Goal: Task Accomplishment & Management: Use online tool/utility

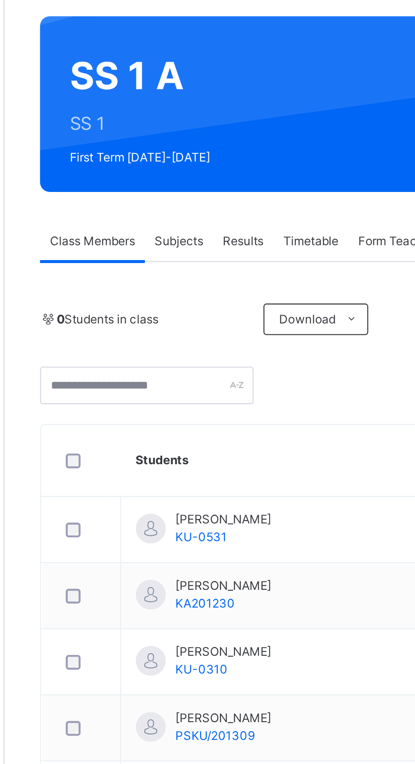
click at [176, 163] on div "Subjects" at bounding box center [176, 167] width 29 height 17
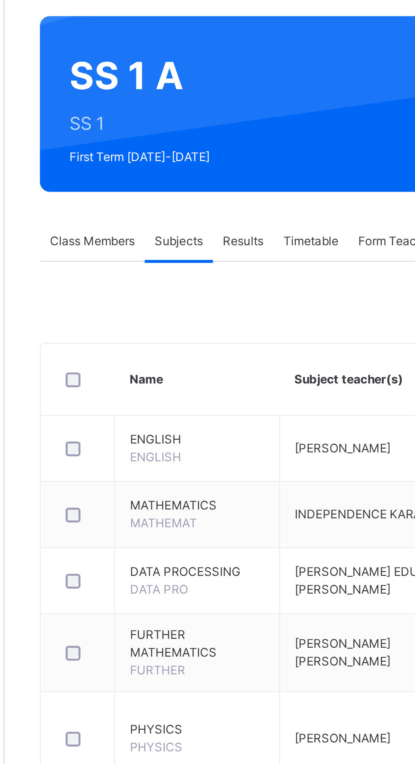
click at [176, 163] on div "Subjects" at bounding box center [176, 167] width 29 height 17
click at [323, 371] on td "Assess Students Take Attendance" at bounding box center [355, 381] width 88 height 40
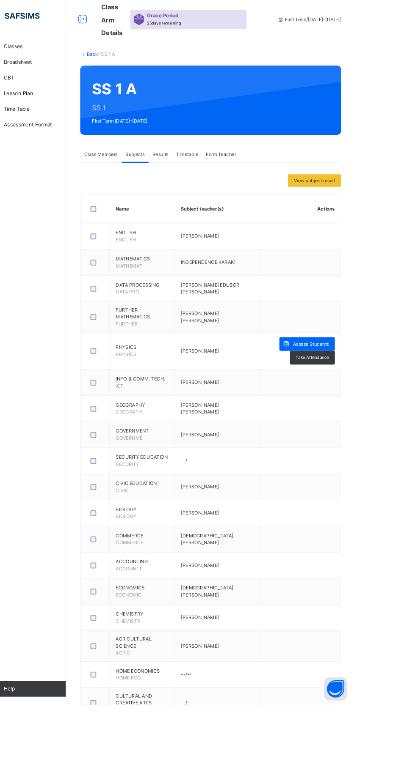
click at [371, 359] on td at bounding box center [355, 343] width 88 height 33
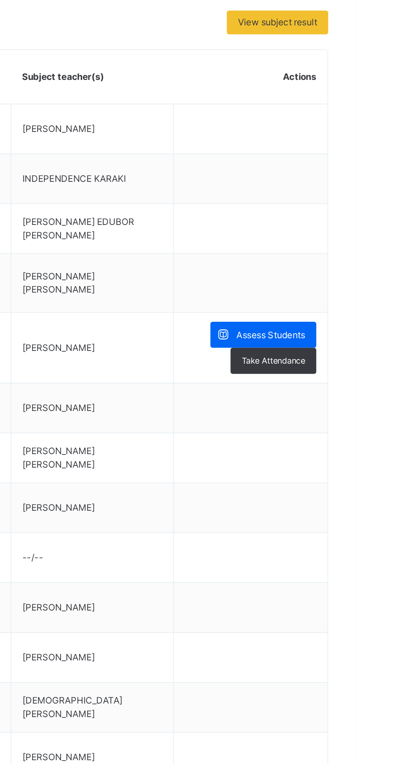
click at [367, 372] on span "Assess Students" at bounding box center [366, 374] width 39 height 8
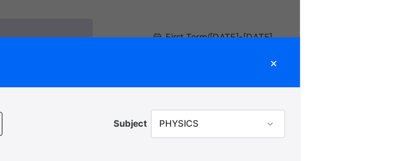
click at [370, 36] on span "RECORD BOOK" at bounding box center [200, 35] width 385 height 11
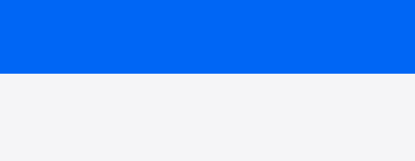
scroll to position [1, 0]
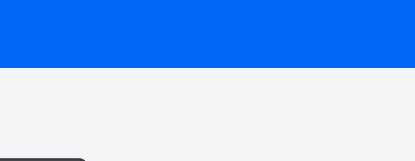
click at [247, 47] on div "RECORD BOOK ×" at bounding box center [207, 34] width 415 height 28
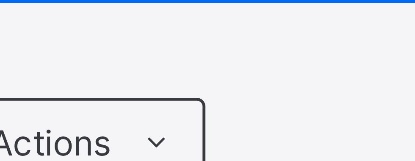
scroll to position [0, 0]
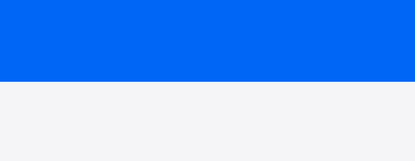
click at [246, 49] on div "RECORD BOOK ×" at bounding box center [207, 35] width 415 height 28
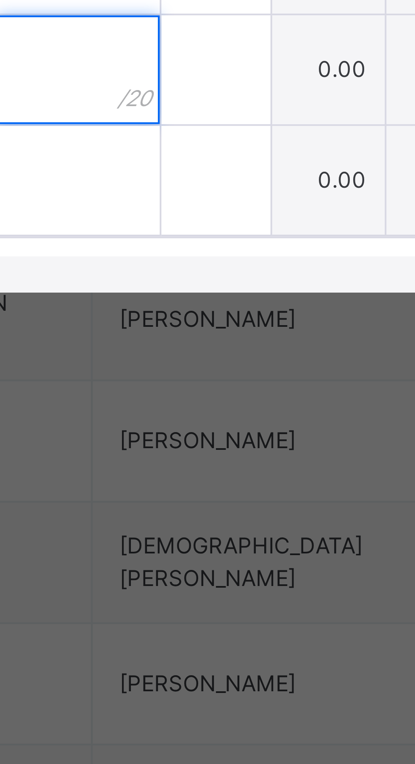
click at [235, 467] on input "text" at bounding box center [216, 454] width 38 height 25
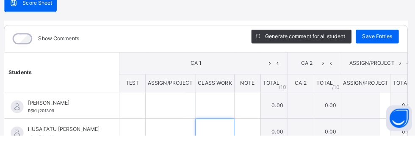
scroll to position [15, 0]
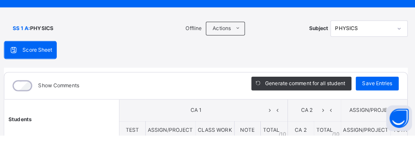
click at [242, 56] on icon at bounding box center [239, 55] width 6 height 7
click at [185, 82] on div "Score Sheet Score Sheet Show Comments Generate comment for all student Save Ent…" at bounding box center [207, 157] width 398 height 179
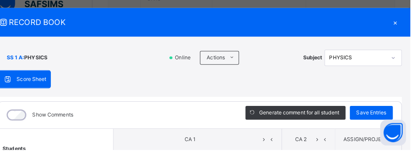
scroll to position [520, 0]
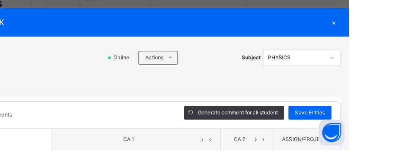
click at [406, 33] on div "×" at bounding box center [399, 35] width 13 height 11
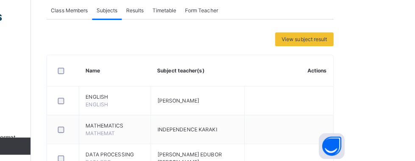
scroll to position [130, 0]
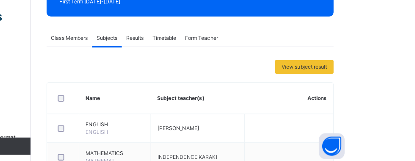
click at [203, 33] on div "Results" at bounding box center [204, 37] width 26 height 17
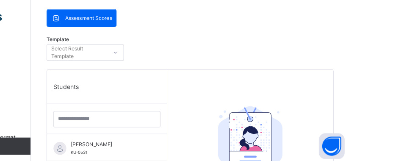
scroll to position [179, 0]
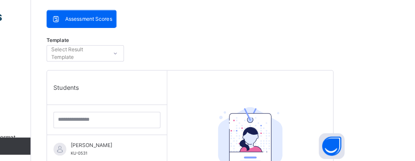
click at [168, 15] on span "Assessment Scores" at bounding box center [158, 19] width 46 height 8
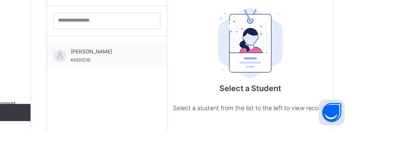
scroll to position [32, 0]
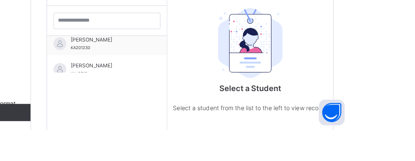
click at [192, 121] on span "[PERSON_NAME]" at bounding box center [178, 123] width 76 height 8
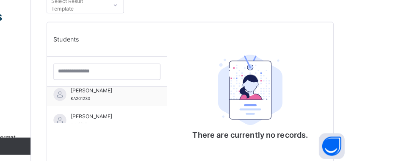
scroll to position [87, 0]
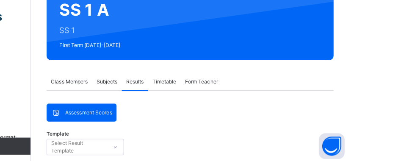
click at [148, 76] on div "Class Members" at bounding box center [139, 80] width 45 height 17
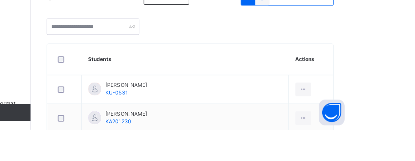
scroll to position [174, 0]
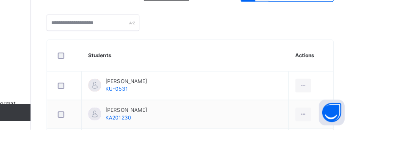
click at [366, 116] on icon at bounding box center [369, 117] width 7 height 8
click at [362, 122] on div at bounding box center [370, 117] width 16 height 14
click at [366, 118] on icon at bounding box center [369, 117] width 7 height 8
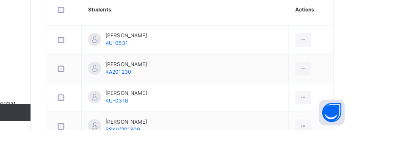
click at [362, 106] on div at bounding box center [370, 101] width 16 height 14
click at [362, 104] on div at bounding box center [370, 101] width 16 height 14
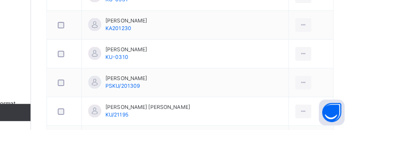
scroll to position [265, 0]
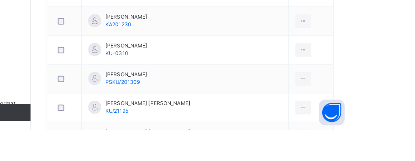
click at [366, 139] on icon at bounding box center [369, 139] width 7 height 8
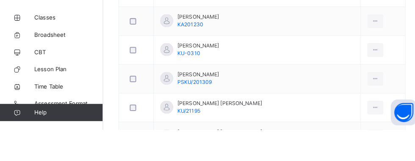
scroll to position [277, 0]
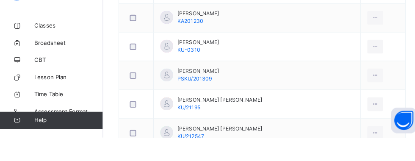
click at [54, 47] on span "Classes" at bounding box center [68, 51] width 68 height 8
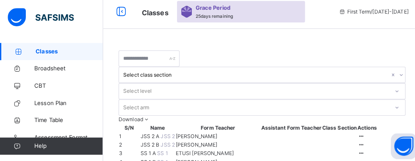
scroll to position [35, 0]
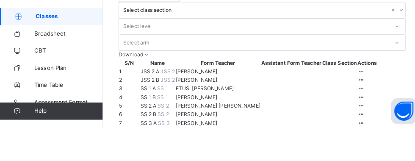
click at [261, 118] on td at bounding box center [287, 113] width 60 height 8
click at [359, 116] on icon at bounding box center [355, 113] width 7 height 6
click at [0, 0] on div "View Class" at bounding box center [0, 0] width 0 height 0
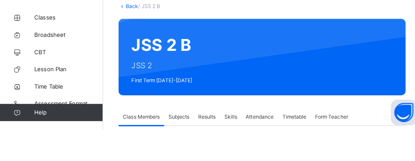
scroll to position [137, 0]
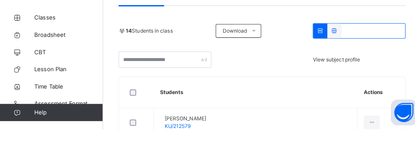
click at [363, 155] on icon at bounding box center [366, 154] width 7 height 8
click at [363, 159] on div at bounding box center [366, 154] width 16 height 14
